Goal: Check status: Check status

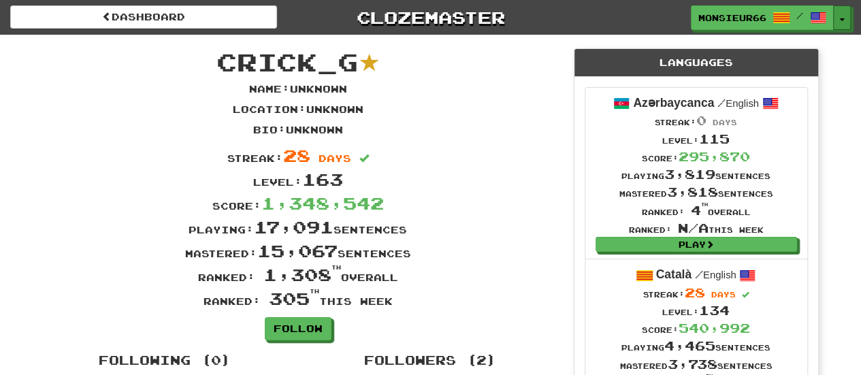
click at [845, 10] on button "Toggle Dropdown" at bounding box center [842, 17] width 18 height 25
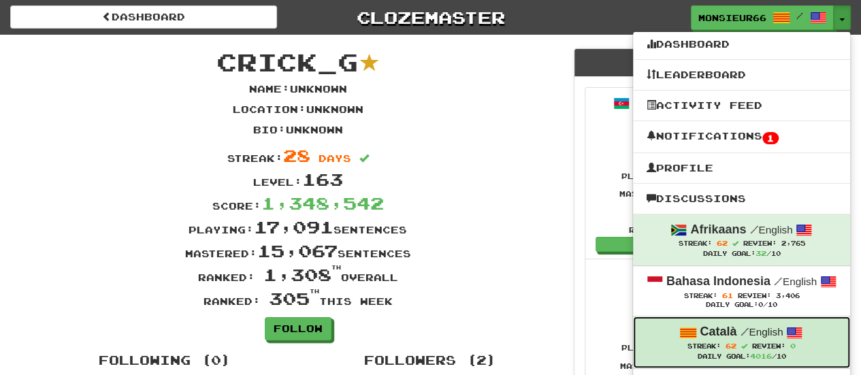
click at [790, 336] on span at bounding box center [794, 333] width 16 height 16
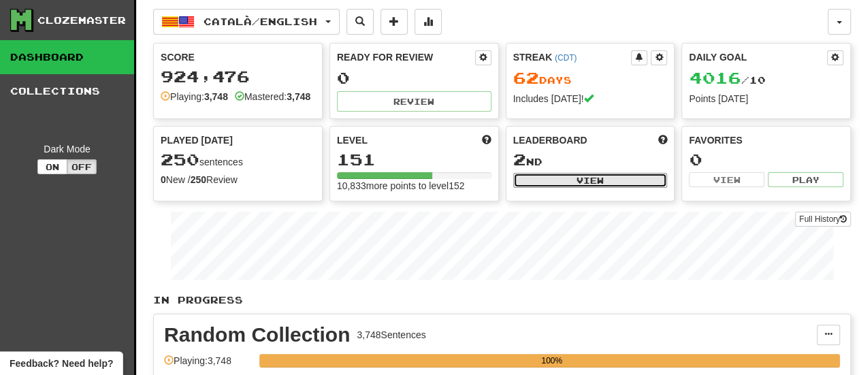
click at [560, 178] on button "View" at bounding box center [590, 180] width 154 height 15
select select "**********"
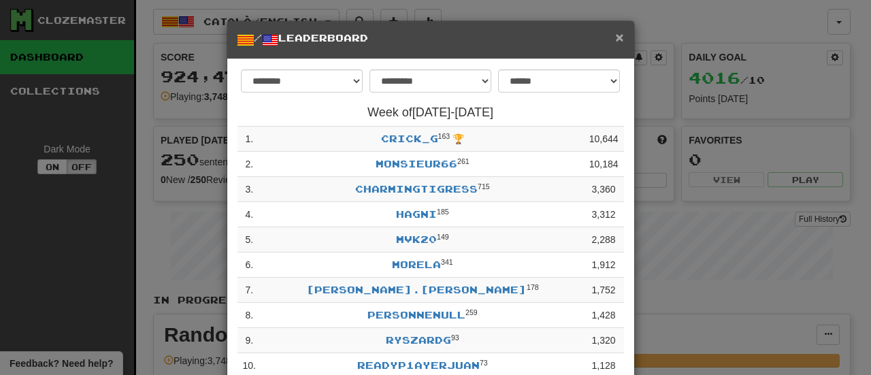
click at [617, 35] on span "×" at bounding box center [619, 37] width 8 height 16
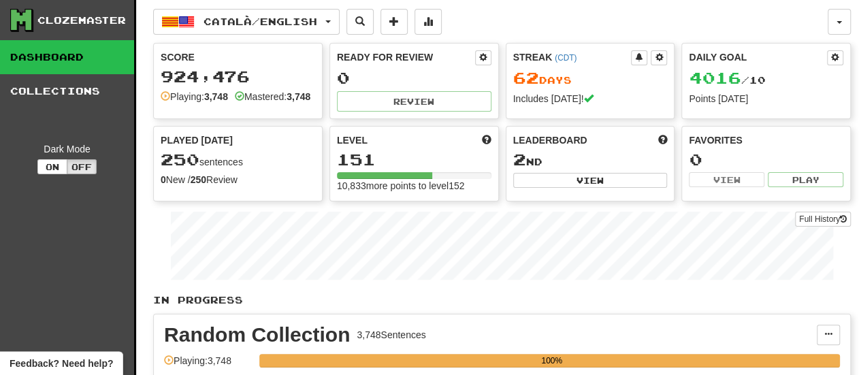
click at [688, 24] on div "Català / English Afrikaans / English Streak: 62 Review: 2,765 Daily Goal: 32 / …" at bounding box center [490, 22] width 674 height 26
click at [596, 14] on div "Català / English Afrikaans / English Streak: 62 Review: 2,765 Daily Goal: 32 / …" at bounding box center [490, 22] width 674 height 26
click at [517, 23] on div "Català / English Afrikaans / English Streak: 62 Review: 2,765 Daily Goal: 32 / …" at bounding box center [490, 22] width 674 height 26
click at [509, 16] on div "Català / English Afrikaans / English Streak: 62 Review: 2,765 Daily Goal: 32 / …" at bounding box center [490, 22] width 674 height 26
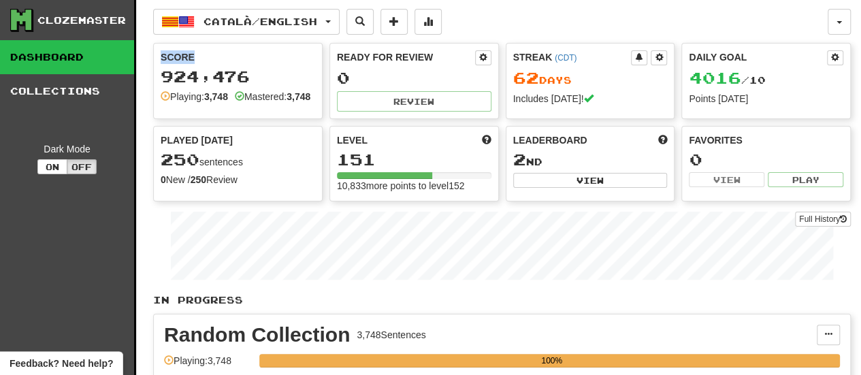
click at [509, 16] on div "Català / English Afrikaans / English Streak: 62 Review: 2,765 Daily Goal: 32 / …" at bounding box center [490, 22] width 674 height 26
click at [525, 22] on div "Català / English Afrikaans / English Streak: 62 Review: 2,765 Daily Goal: 32 / …" at bounding box center [490, 22] width 674 height 26
